Goal: Information Seeking & Learning: Learn about a topic

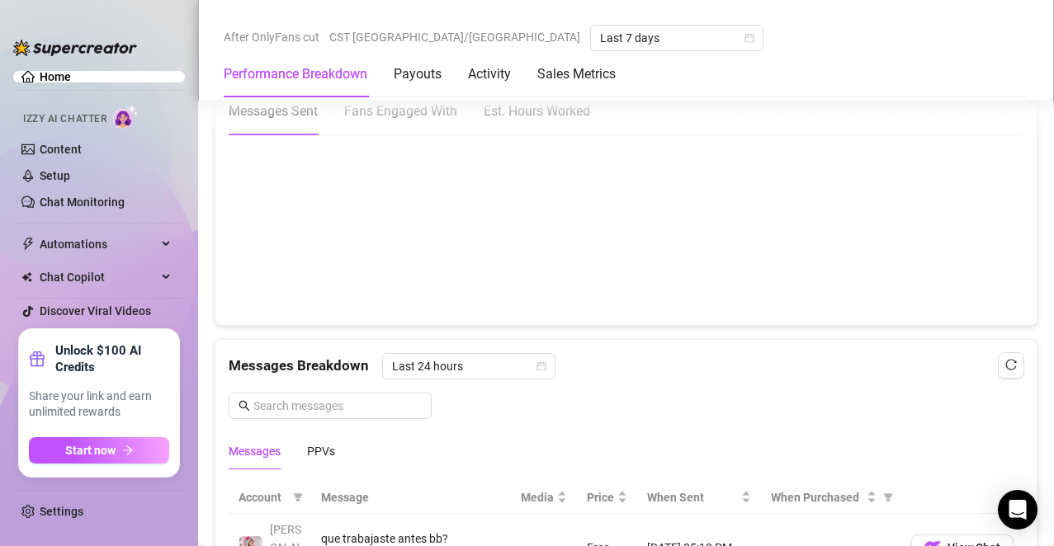
scroll to position [1062, 0]
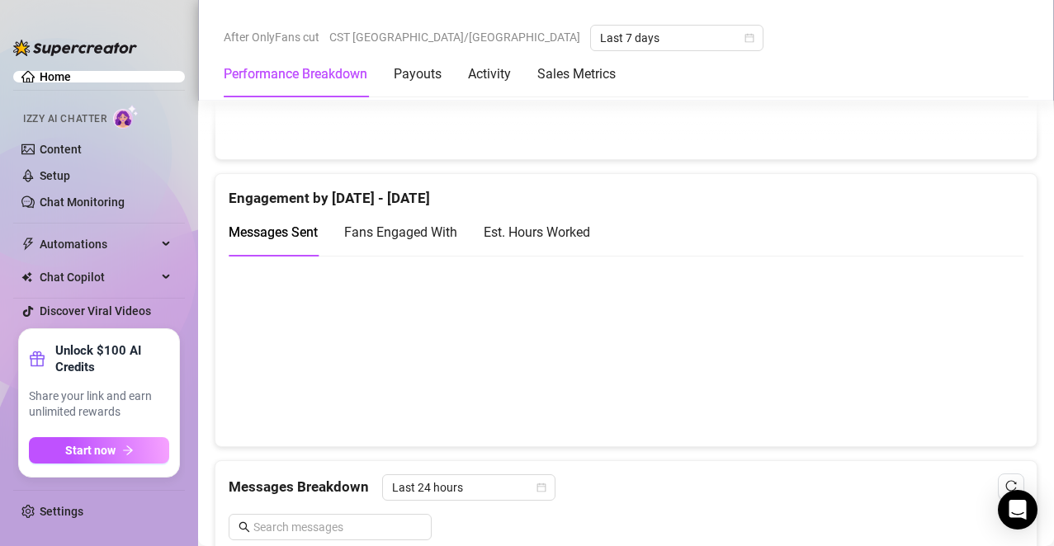
click at [556, 230] on div "Est. Hours Worked" at bounding box center [537, 232] width 106 height 21
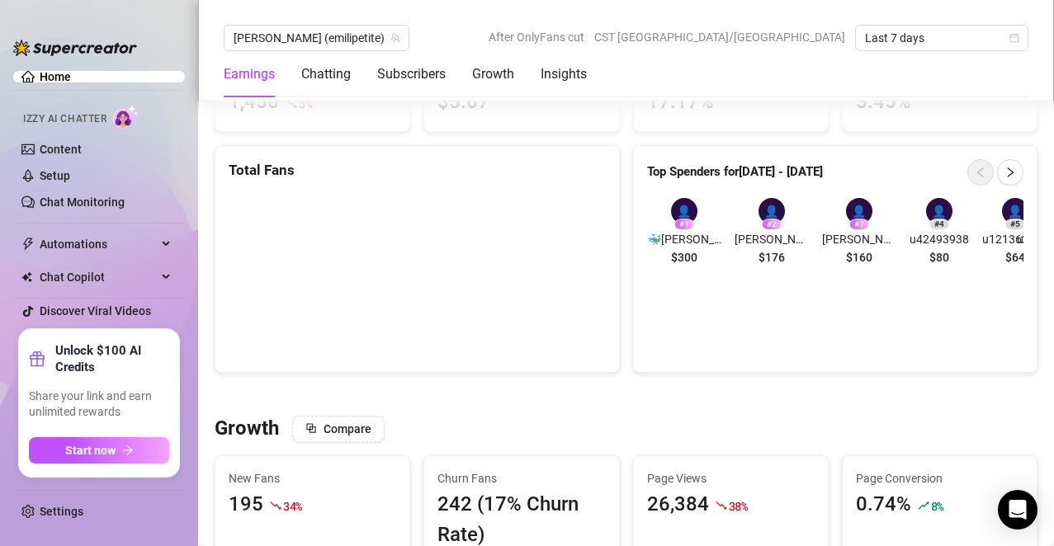
scroll to position [1056, 0]
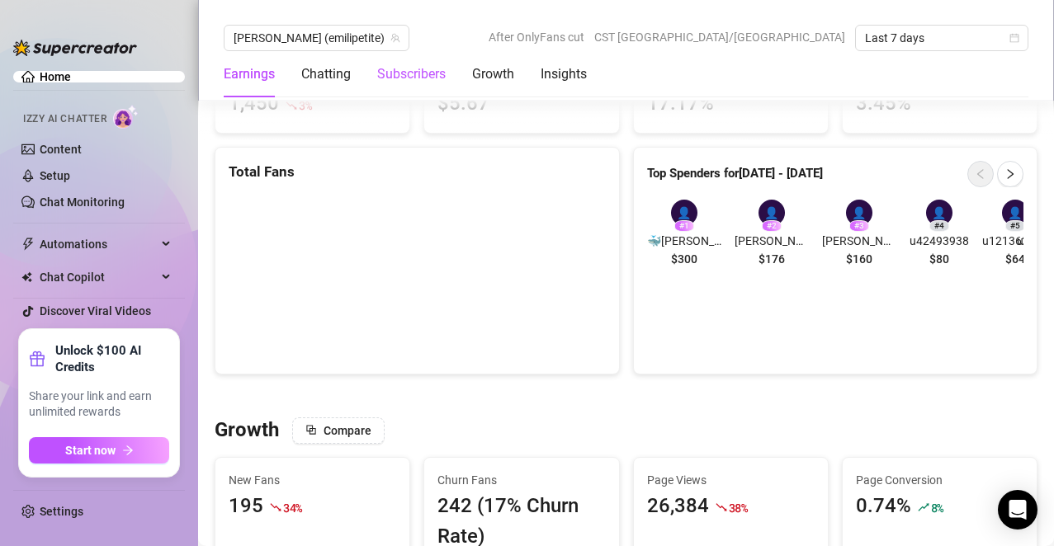
click at [404, 73] on div "Subscribers" at bounding box center [411, 74] width 68 height 20
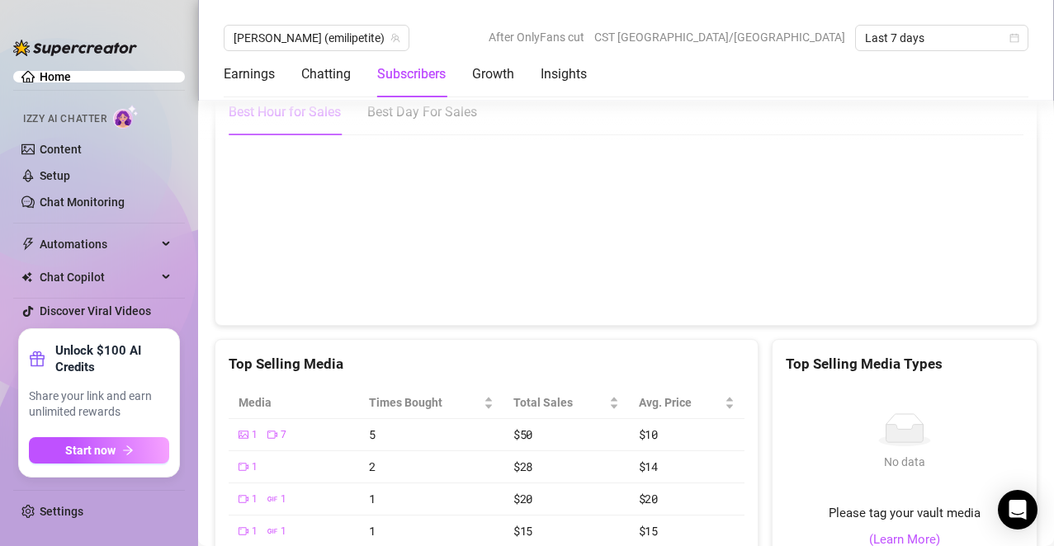
scroll to position [2869, 0]
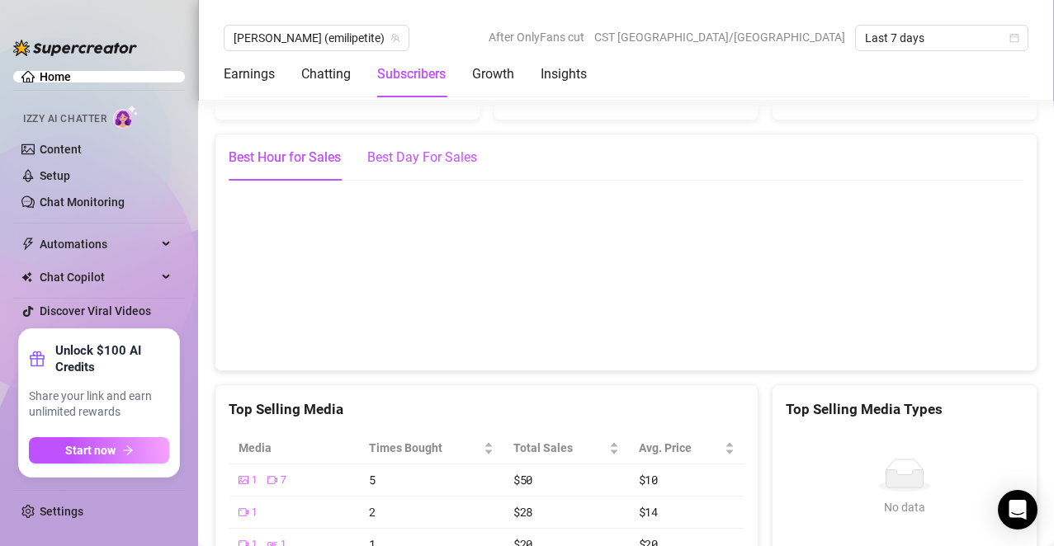
click at [454, 168] on div "Best Day For Sales" at bounding box center [422, 158] width 110 height 20
click at [323, 168] on div "Best Hour for Sales" at bounding box center [285, 158] width 112 height 20
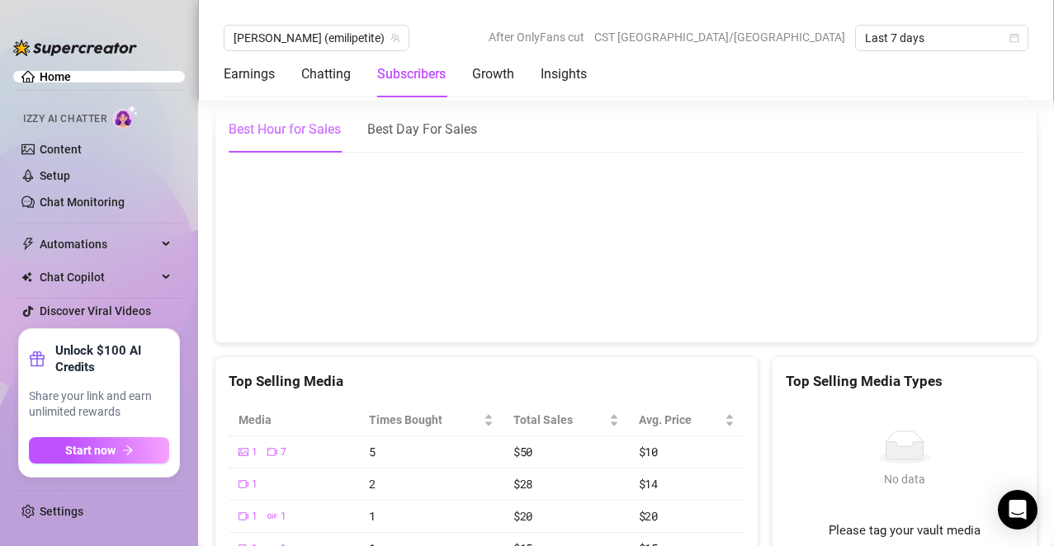
click at [432, 385] on div "Top Selling Media" at bounding box center [487, 382] width 516 height 22
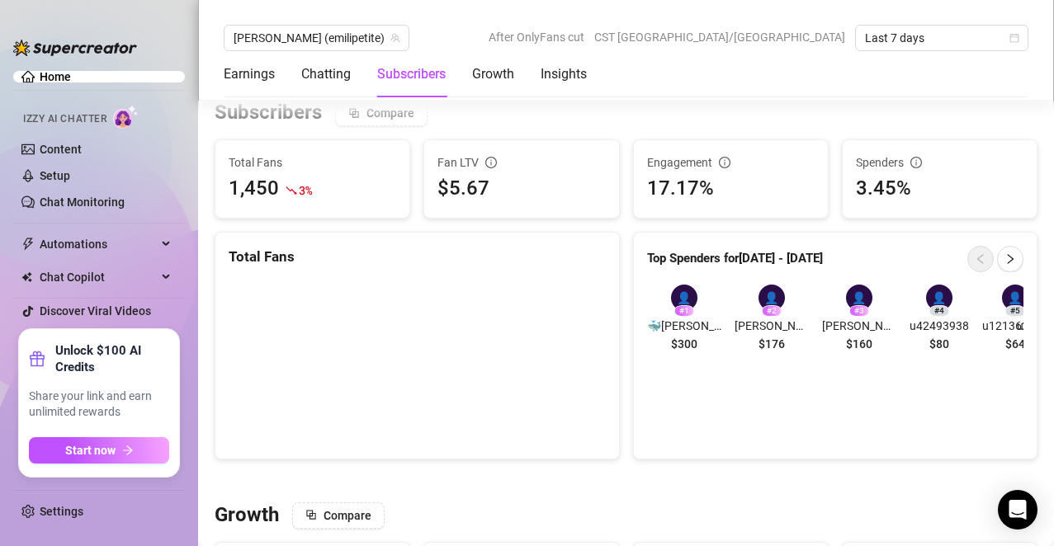
scroll to position [980, 0]
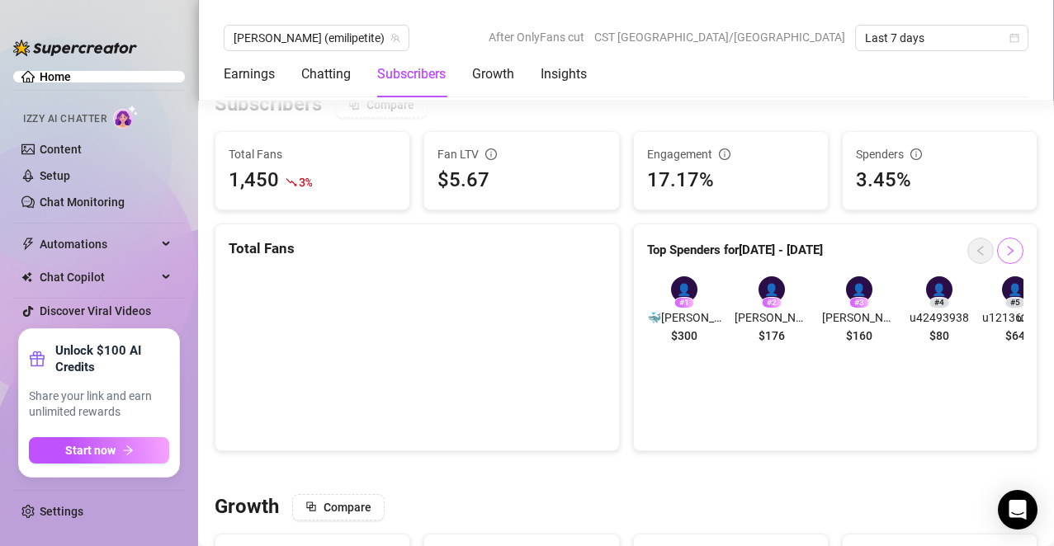
click at [1004, 256] on icon "right" at bounding box center [1010, 251] width 12 height 12
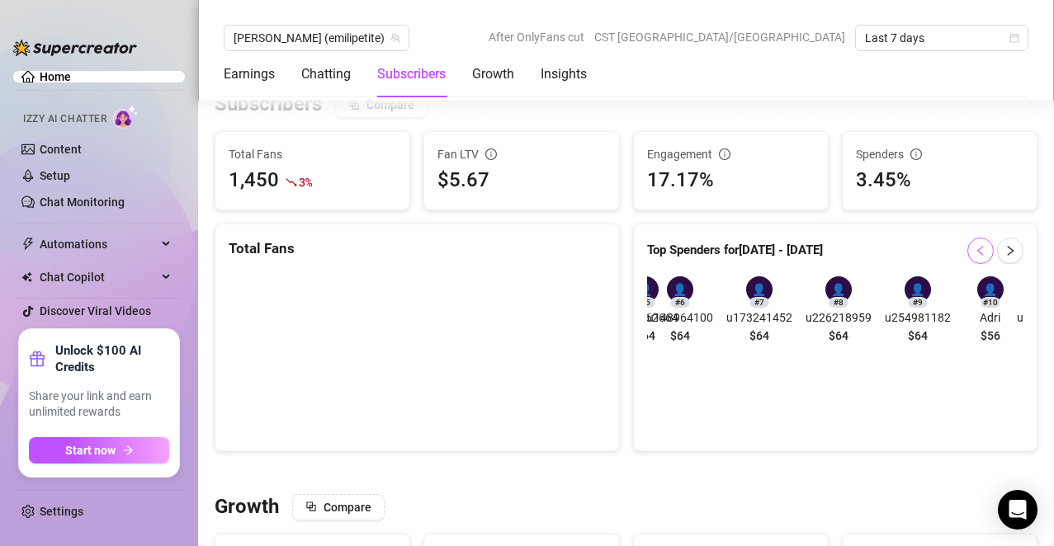
click at [975, 256] on icon "left" at bounding box center [981, 251] width 12 height 12
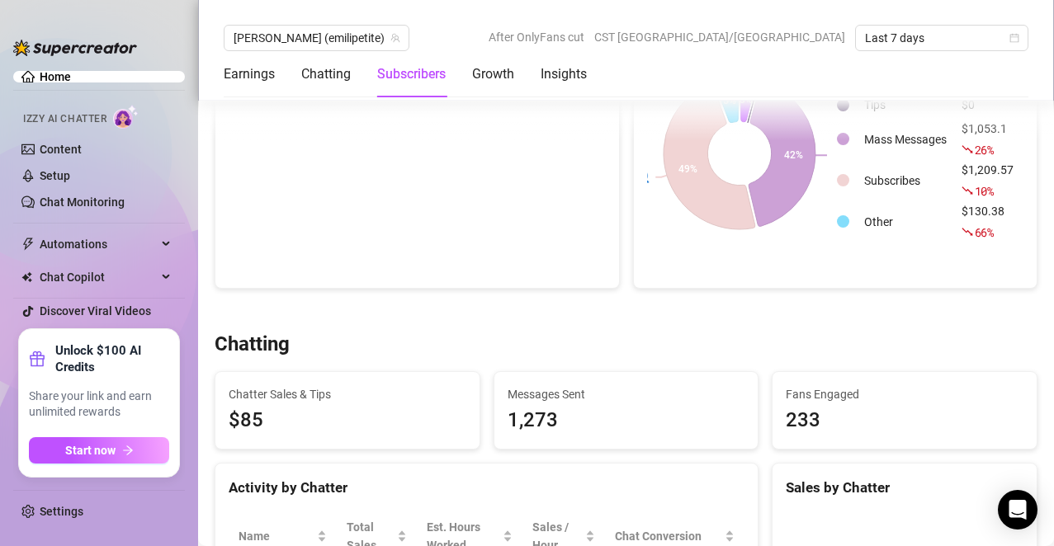
scroll to position [270, 0]
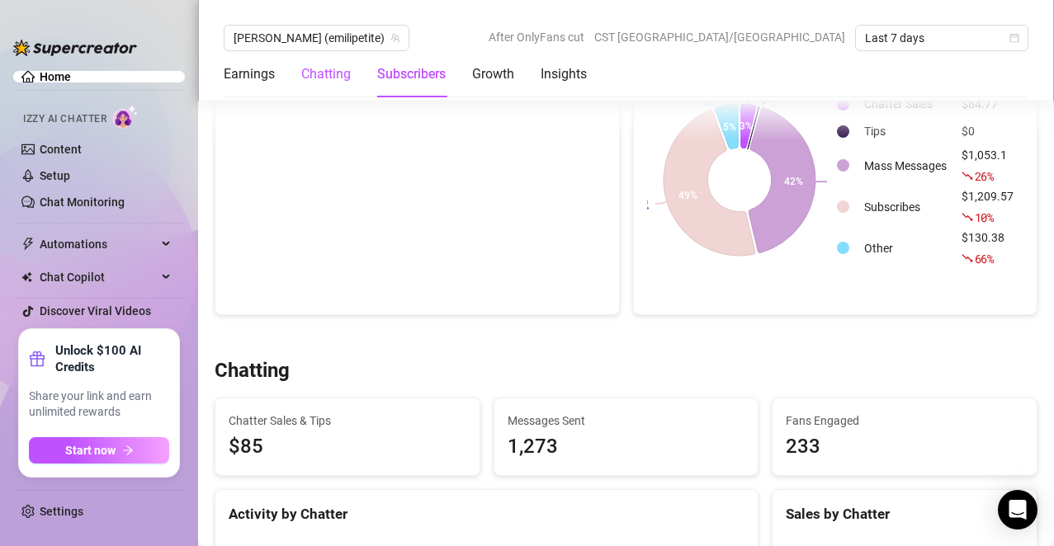
click at [333, 78] on div "Chatting" at bounding box center [326, 74] width 50 height 20
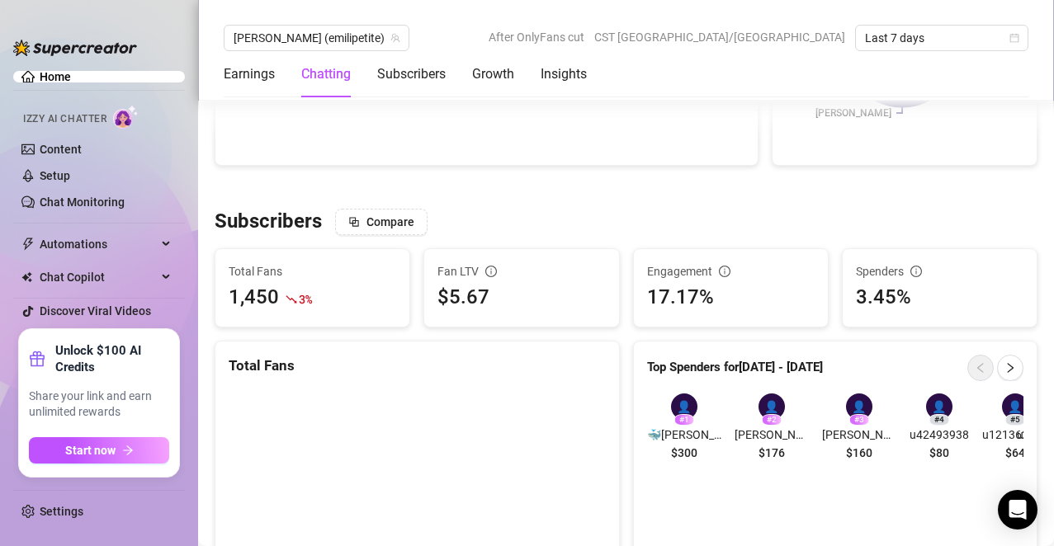
scroll to position [861, 0]
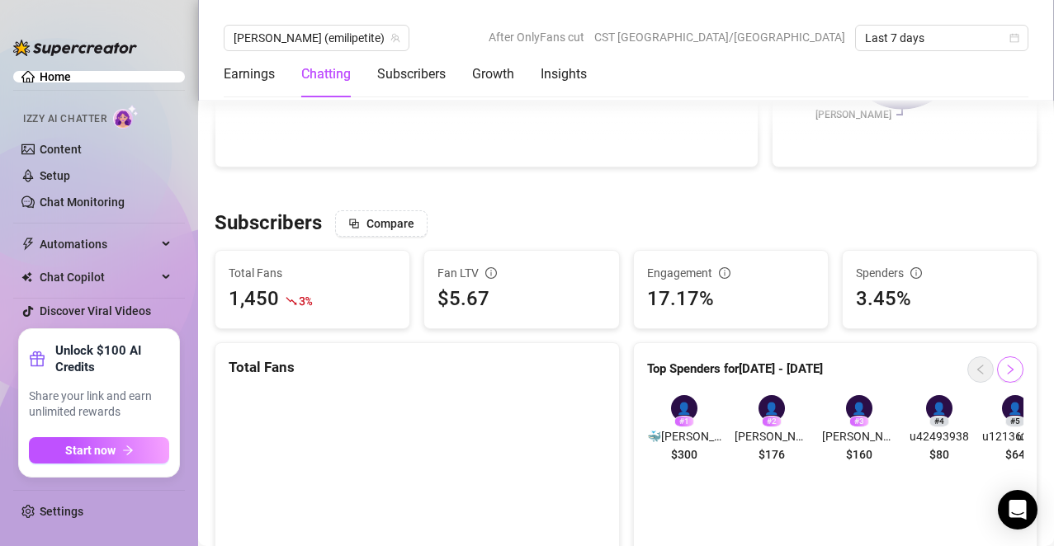
click at [1004, 366] on icon "right" at bounding box center [1010, 370] width 12 height 12
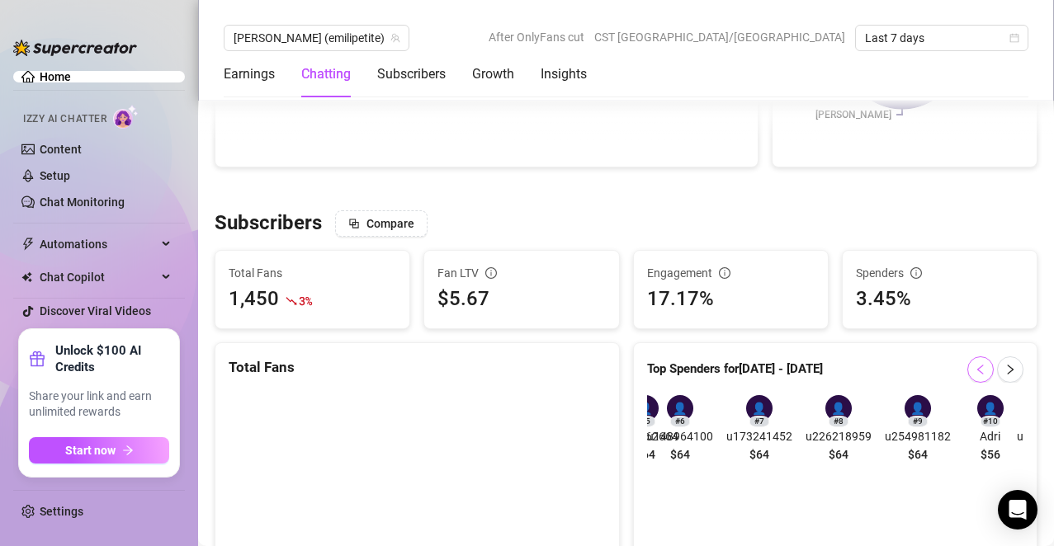
click at [967, 377] on button "button" at bounding box center [980, 370] width 26 height 26
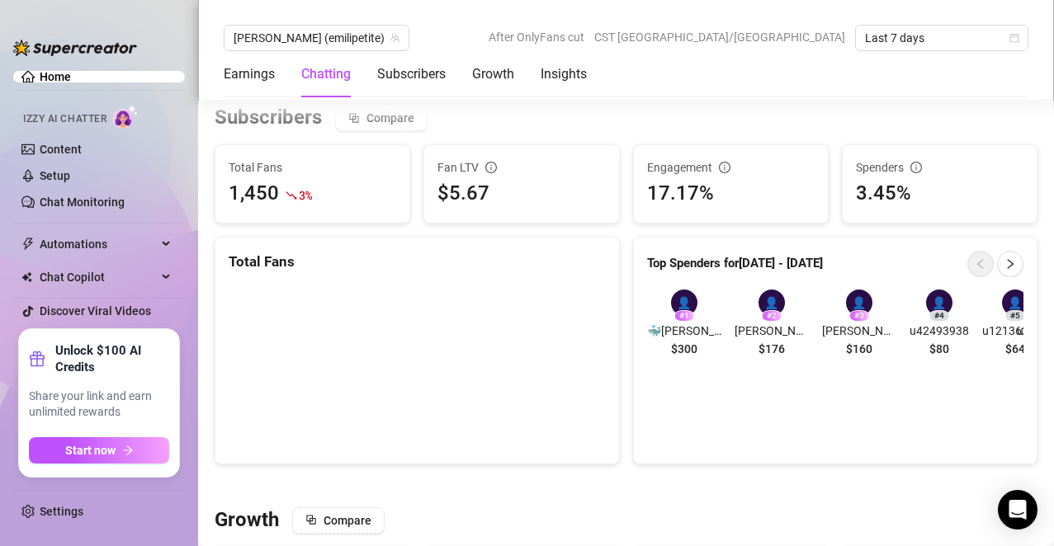
scroll to position [982, 0]
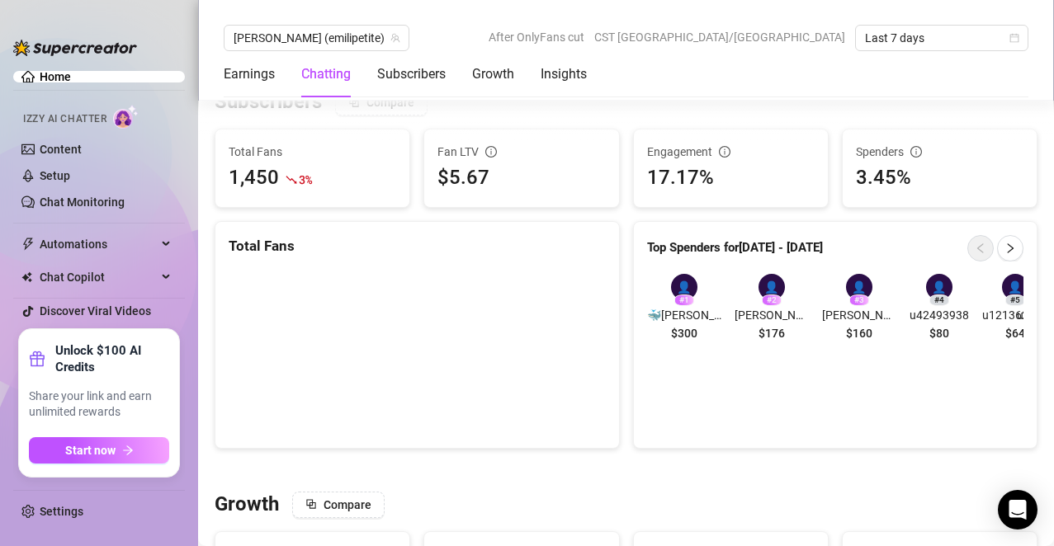
click at [690, 377] on div "Top Spenders for [DATE] - [DATE] 👤 # 1 🐳[PERSON_NAME] ,Cumple el 5 de abril $30…" at bounding box center [835, 335] width 405 height 228
click at [1006, 244] on button "button" at bounding box center [1010, 248] width 26 height 26
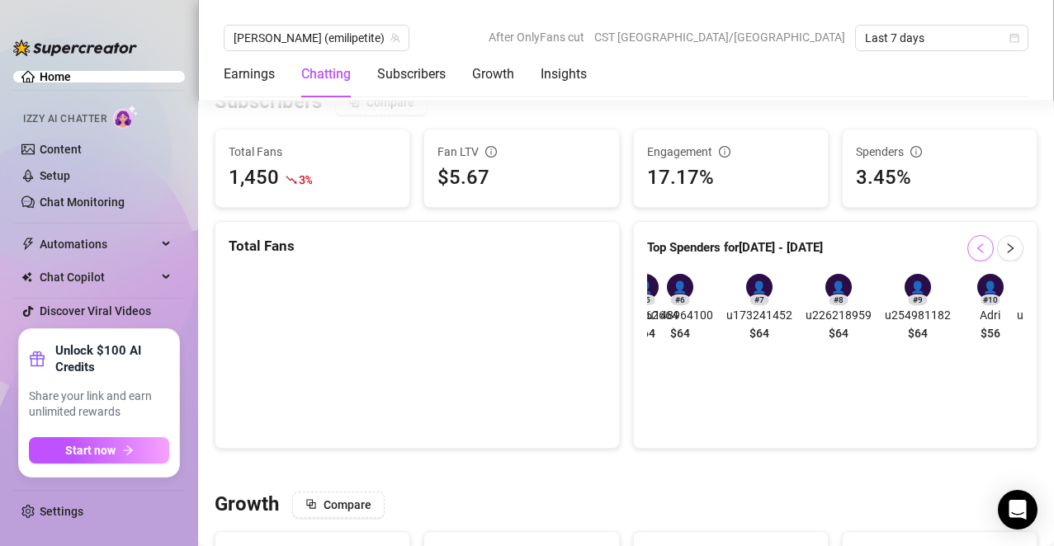
click at [974, 248] on button "button" at bounding box center [980, 248] width 26 height 26
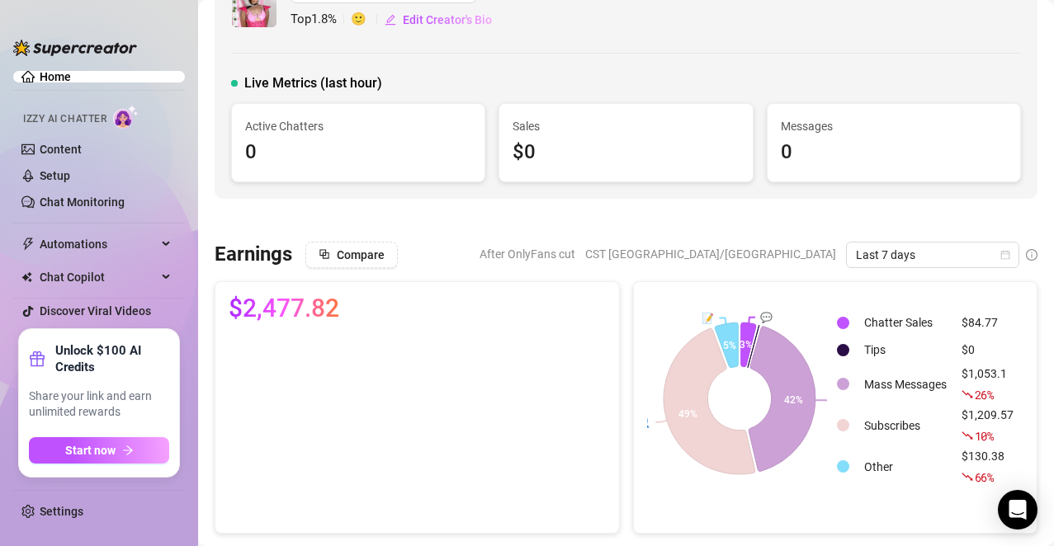
scroll to position [50, 0]
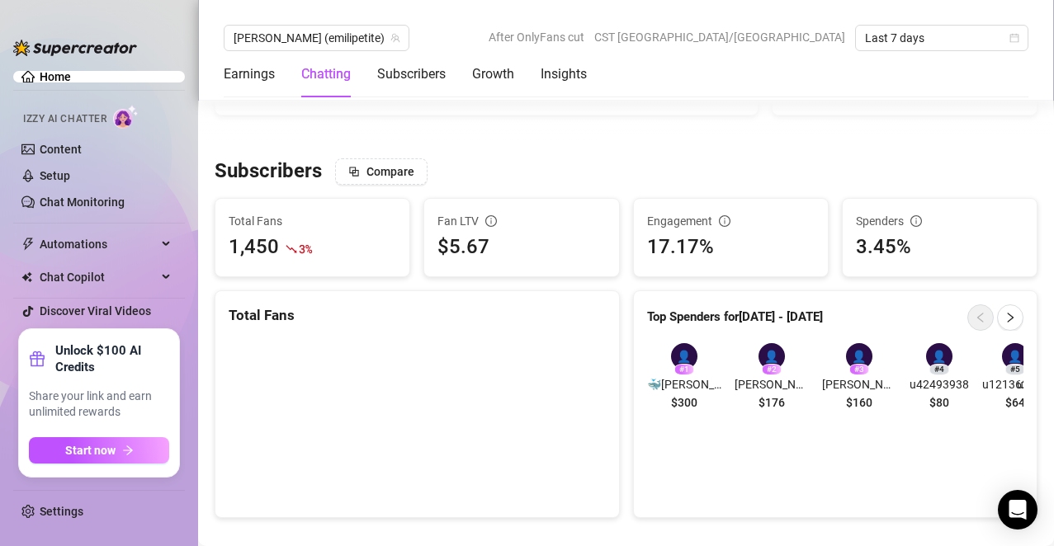
scroll to position [914, 0]
click at [666, 387] on span "🐳[PERSON_NAME] ,Cumple el 5 de abril" at bounding box center [684, 384] width 74 height 18
click at [677, 385] on span "🐳[PERSON_NAME] ,Cumple el 5 de abril" at bounding box center [684, 384] width 74 height 18
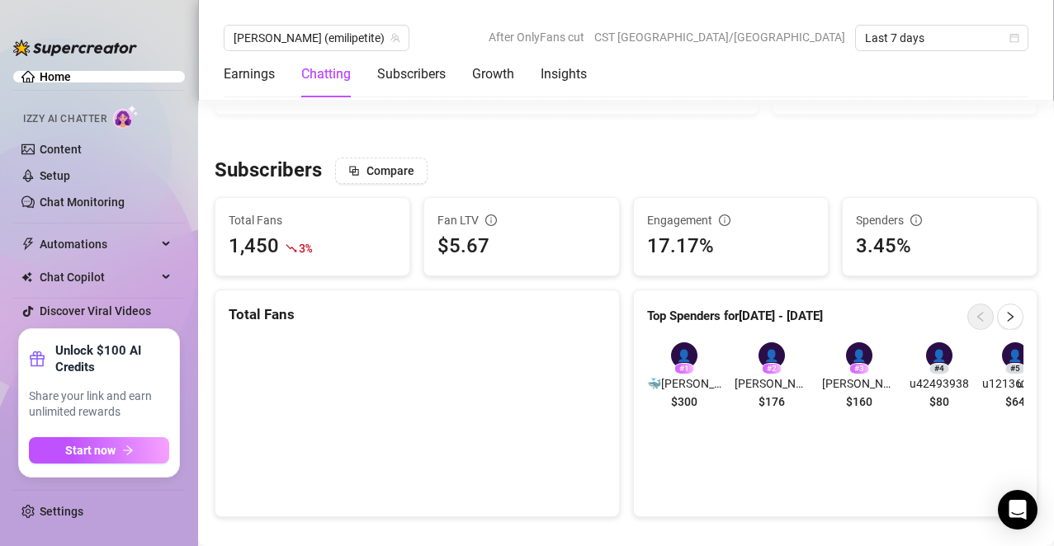
click at [692, 319] on article "Top Spenders for [DATE] - [DATE]" at bounding box center [735, 317] width 176 height 20
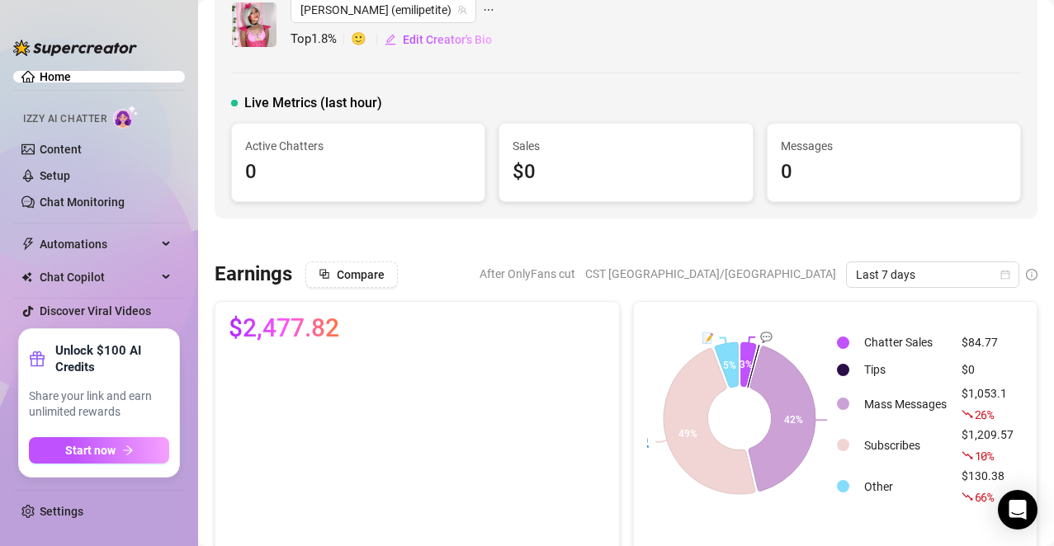
scroll to position [0, 0]
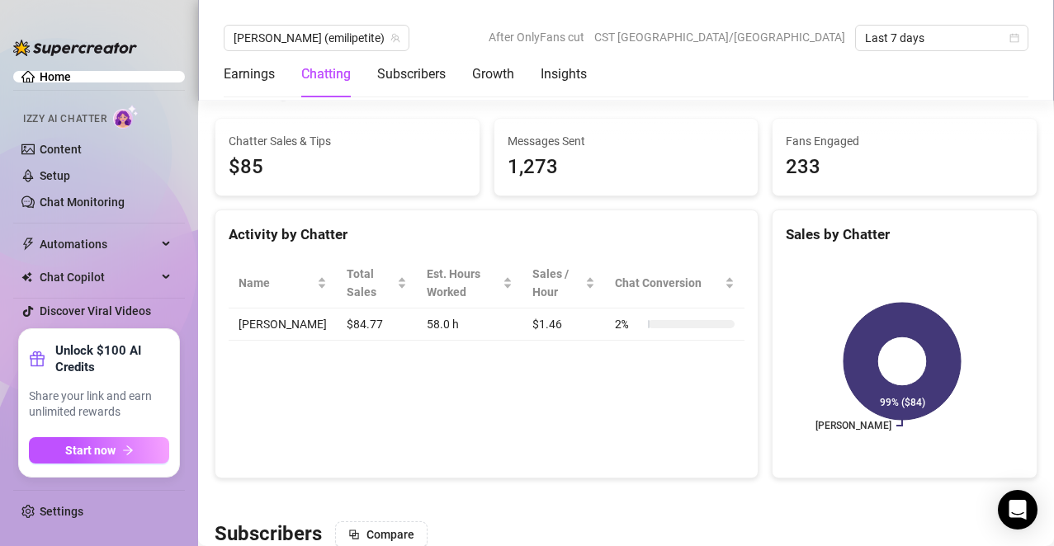
scroll to position [550, 0]
